Goal: Task Accomplishment & Management: Use online tool/utility

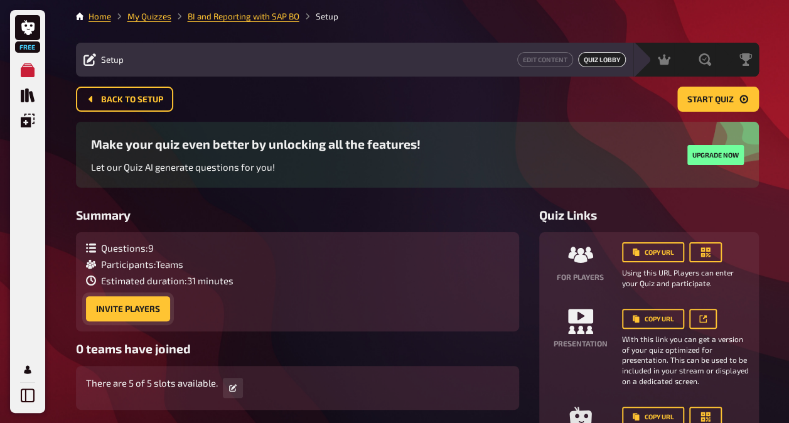
click at [156, 306] on button "Invite Players" at bounding box center [128, 308] width 84 height 25
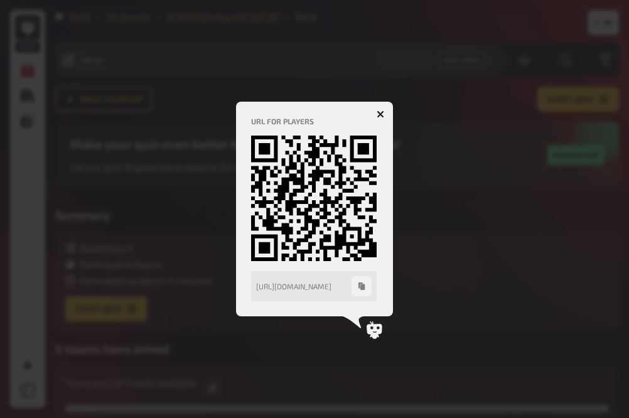
click at [372, 109] on button "button" at bounding box center [380, 114] width 20 height 20
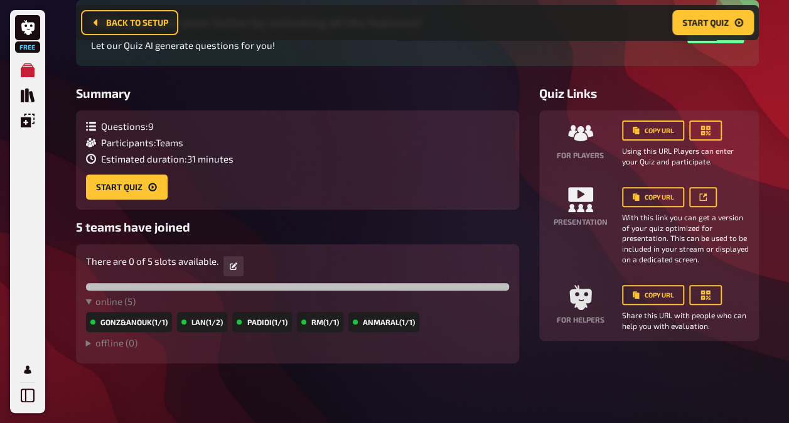
scroll to position [133, 0]
click at [143, 188] on button "Start Quiz" at bounding box center [127, 186] width 82 height 25
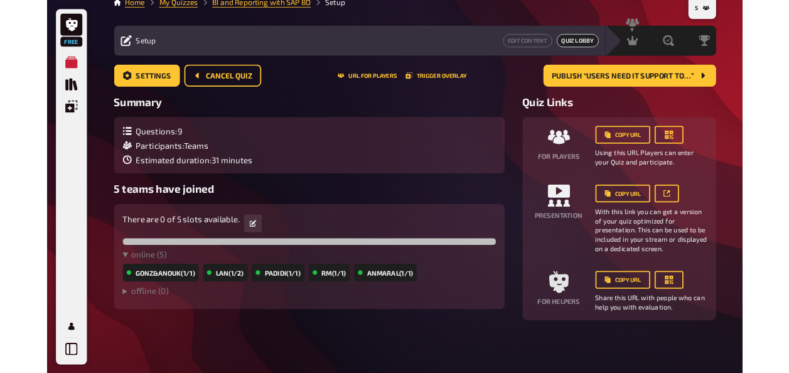
scroll to position [76, 0]
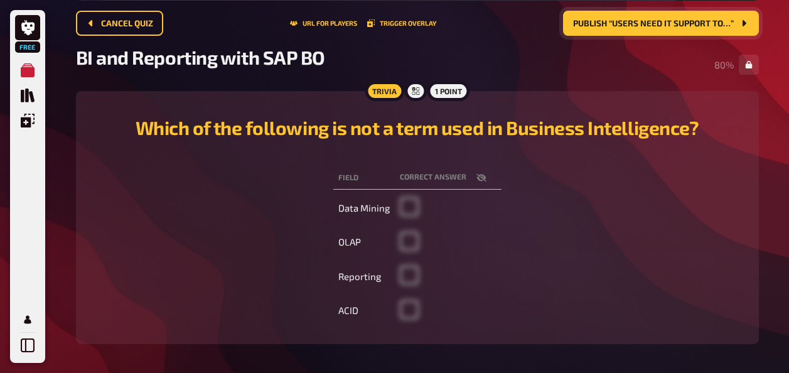
click at [589, 21] on span "Publish “Users need IT support to…”" at bounding box center [653, 23] width 161 height 9
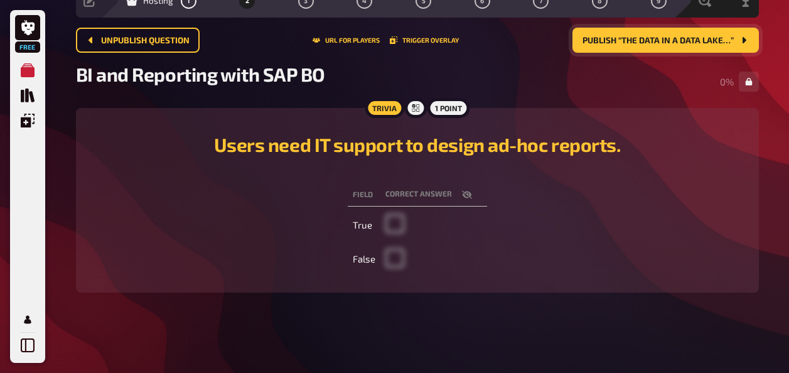
scroll to position [58, 0]
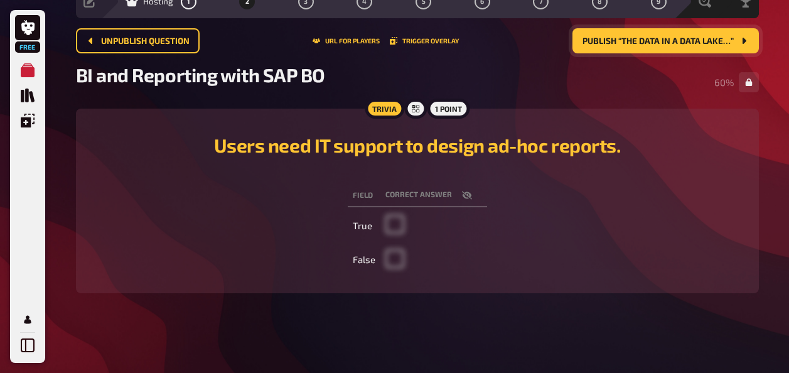
click at [620, 37] on span "Publish “The data in a Data Lake…”" at bounding box center [658, 41] width 151 height 9
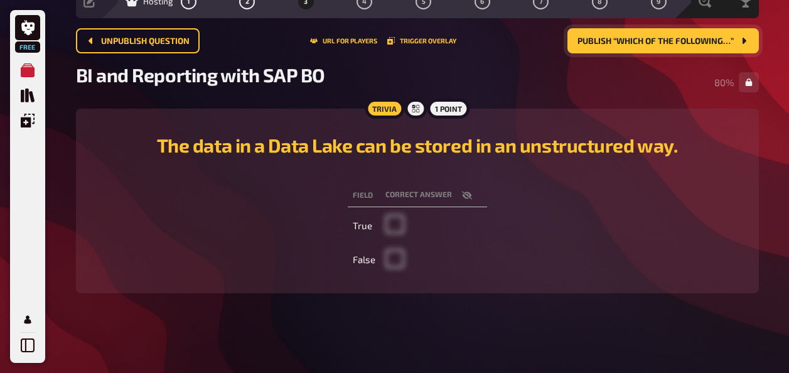
click at [620, 37] on span "Publish “Which of the following…”" at bounding box center [656, 41] width 156 height 9
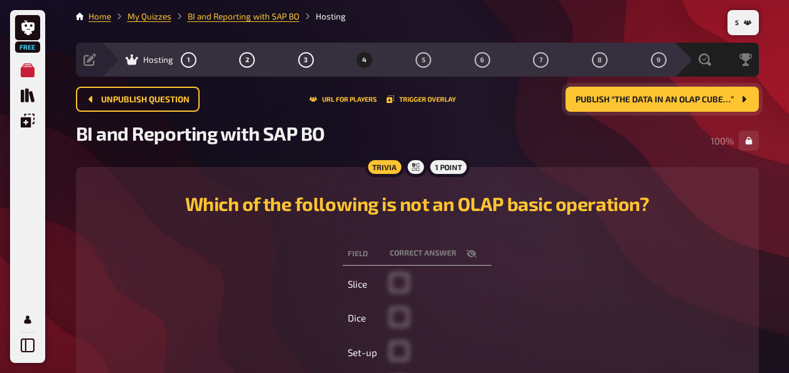
click at [588, 97] on span "Publish “The data in an OLAP cube…”" at bounding box center [655, 99] width 158 height 9
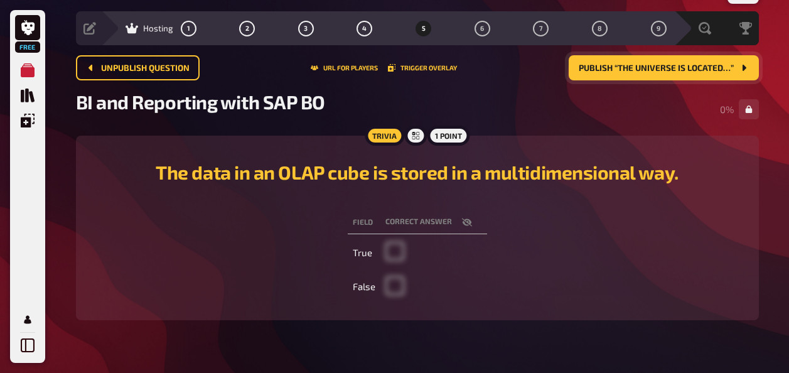
scroll to position [33, 0]
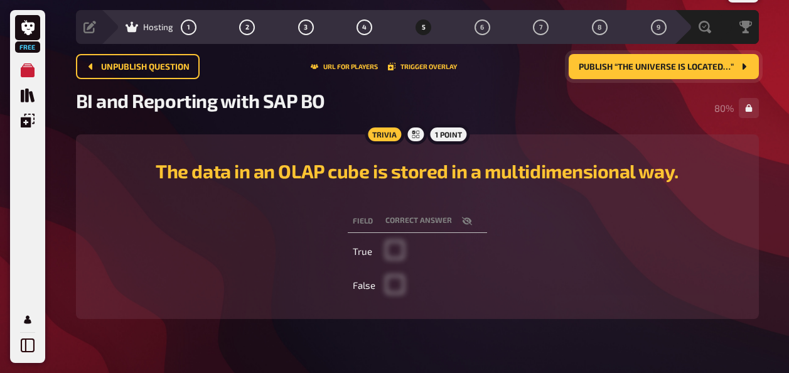
click at [605, 63] on span "Publish “The universe is located…”" at bounding box center [656, 67] width 155 height 9
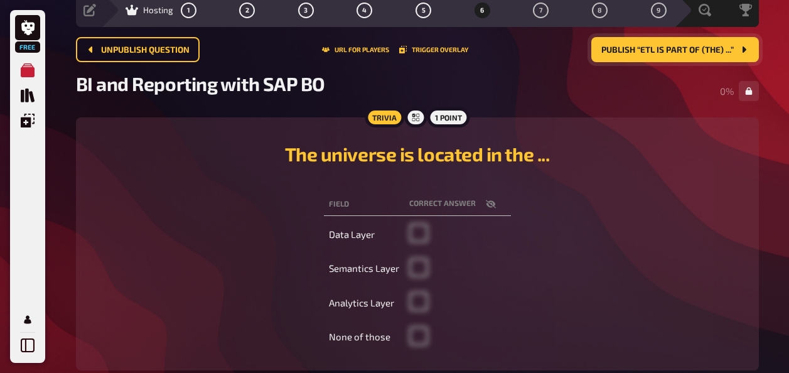
scroll to position [49, 0]
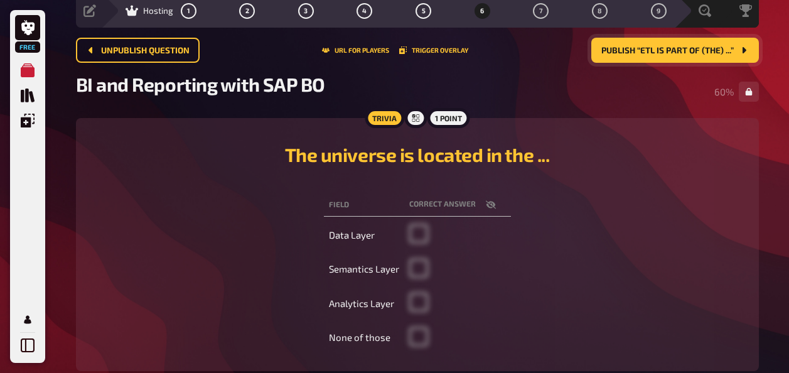
click at [619, 51] on span "Publish “ETL is part of (the) ...”" at bounding box center [667, 50] width 132 height 9
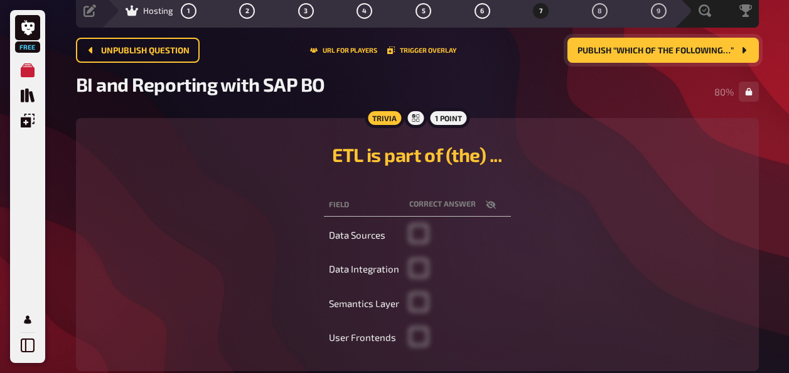
click at [618, 51] on span "Publish “Which of the following…”" at bounding box center [656, 50] width 156 height 9
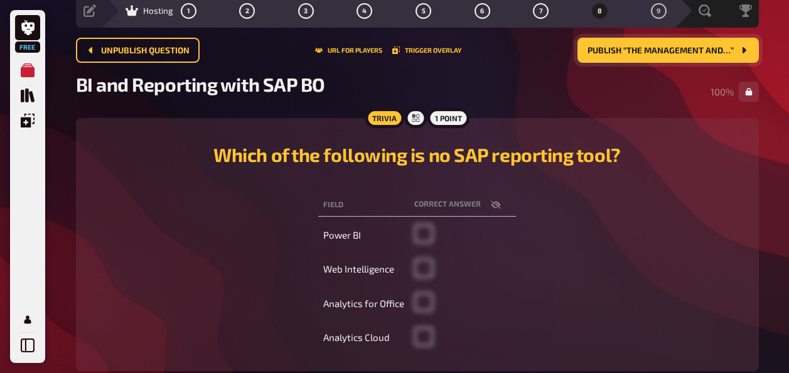
click at [635, 55] on span "Publish “The Management and…”" at bounding box center [661, 50] width 146 height 9
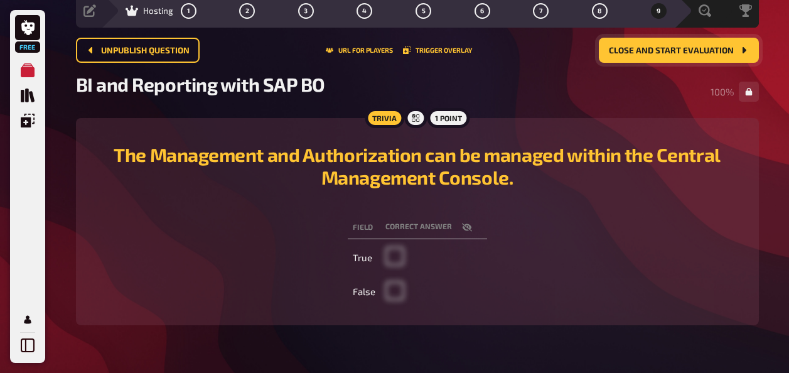
click at [635, 55] on span "Close and start evaluation" at bounding box center [671, 50] width 125 height 9
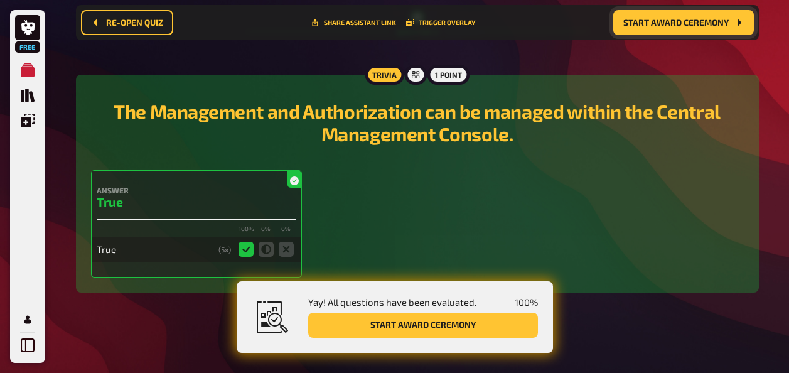
scroll to position [2784, 0]
click at [422, 321] on button "Start award ceremony" at bounding box center [423, 325] width 230 height 25
